Goal: Use online tool/utility: Utilize a website feature to perform a specific function

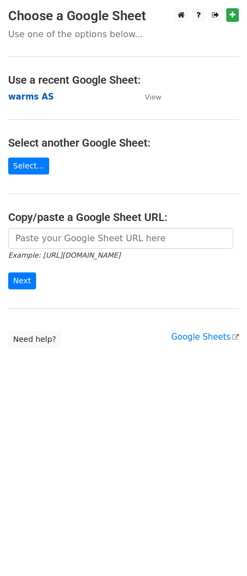
click at [34, 99] on strong "warms AS" at bounding box center [31, 97] width 46 height 10
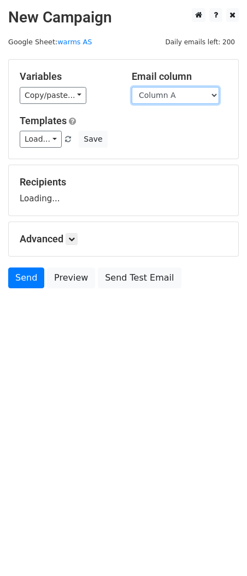
click at [160, 92] on select "Column A Column B Column C Column D Column E Column F Column G Column H Column …" at bounding box center [175, 95] width 87 height 17
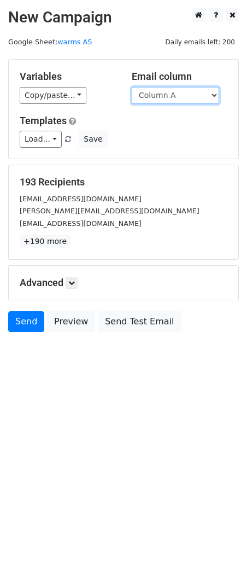
click at [180, 95] on select "Column A Column B Column C Column D Column E Column F Column G Column H Column …" at bounding box center [175, 95] width 87 height 17
select select "Column B"
click at [132, 87] on select "Column A Column B Column C Column D Column E Column F Column G Column H Column …" at bounding box center [175, 95] width 87 height 17
